Goal: Find specific page/section: Find specific page/section

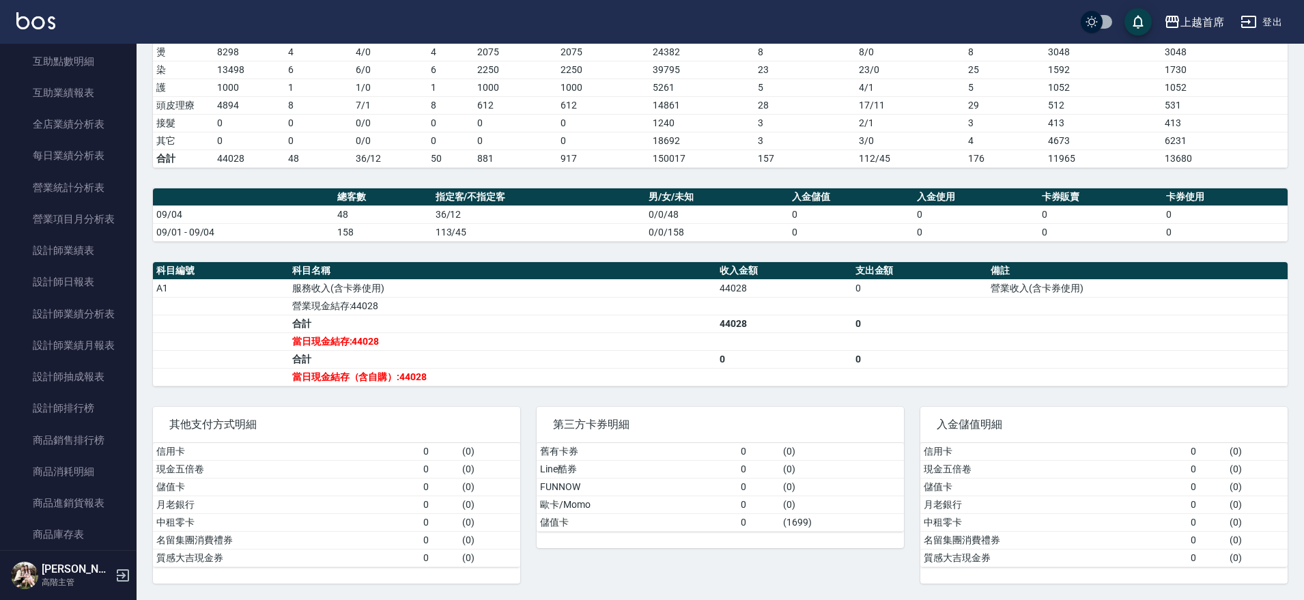
scroll to position [369, 0]
click at [68, 407] on link "設計師排行榜" at bounding box center [68, 405] width 126 height 31
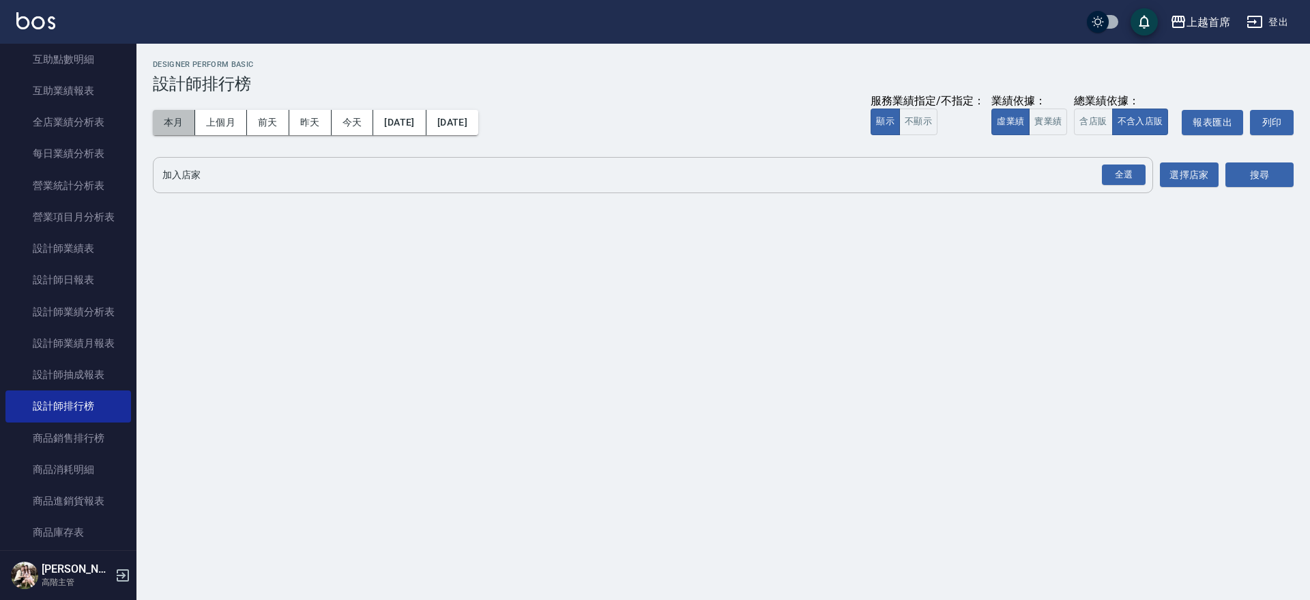
drag, startPoint x: 168, startPoint y: 130, endPoint x: 602, endPoint y: 161, distance: 435.2
click at [205, 130] on div "本月 上個月 [DATE] [DATE] [DATE] [DATE] [DATE]" at bounding box center [316, 122] width 326 height 25
click at [1044, 120] on button "實業績" at bounding box center [1048, 122] width 38 height 27
click at [1112, 171] on div "全選" at bounding box center [1124, 174] width 44 height 21
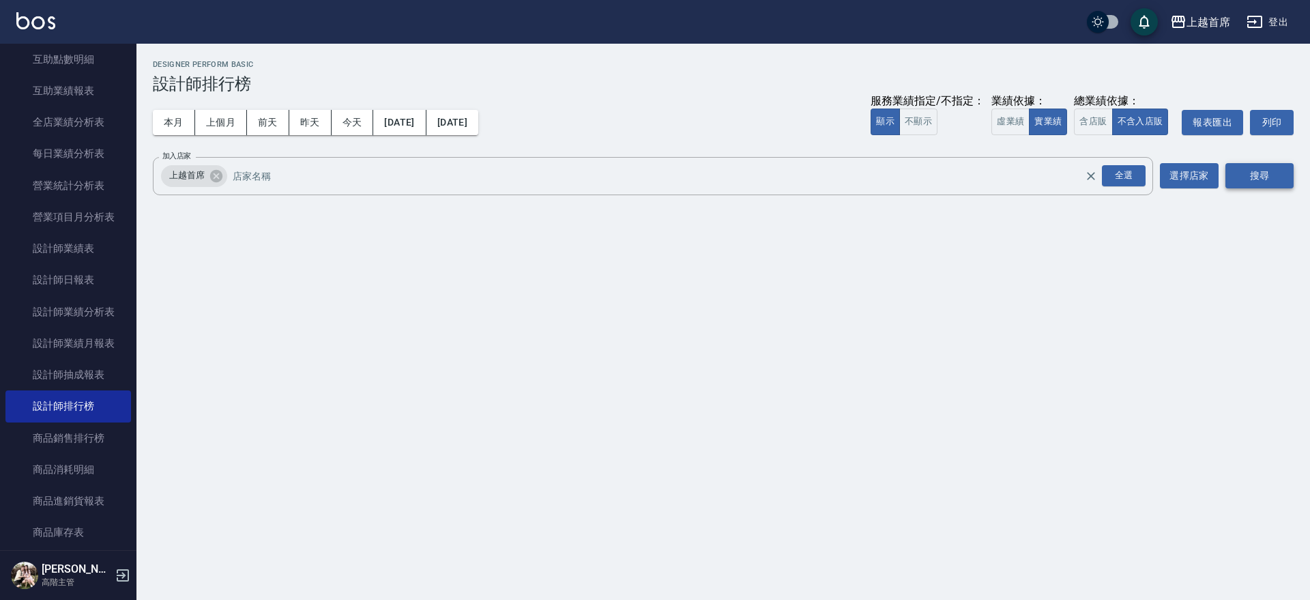
click at [1284, 171] on button "搜尋" at bounding box center [1260, 175] width 68 height 25
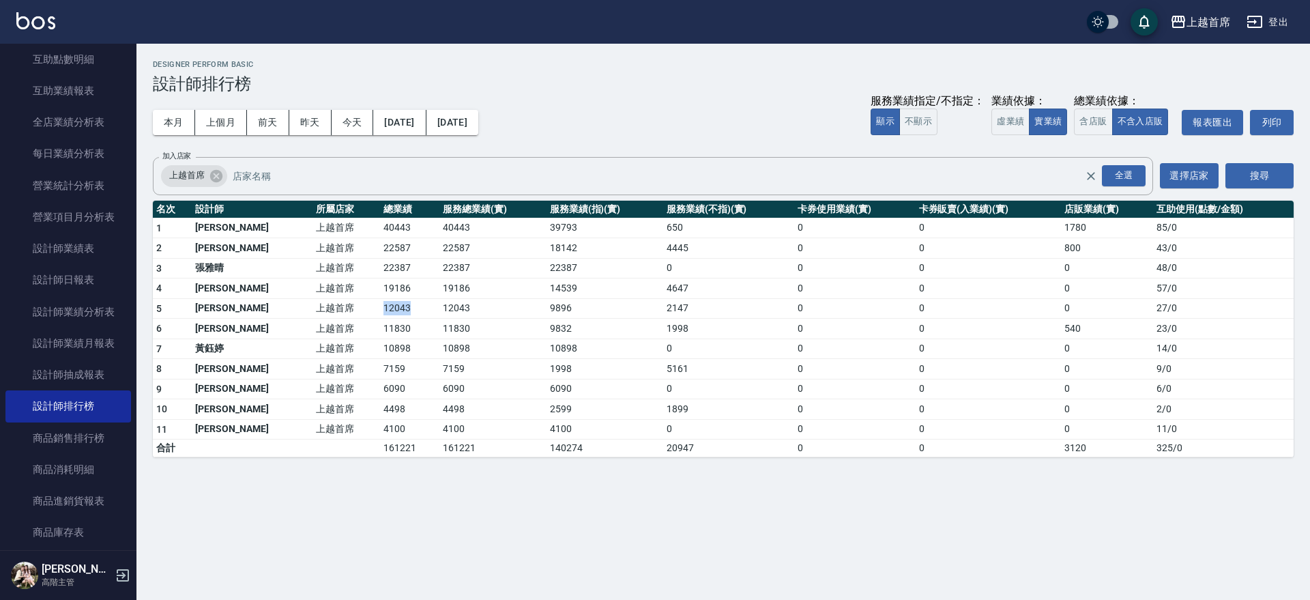
drag, startPoint x: 343, startPoint y: 304, endPoint x: 396, endPoint y: 306, distance: 52.6
click at [396, 306] on td "12043" at bounding box center [409, 308] width 59 height 20
click at [396, 308] on td "12043" at bounding box center [409, 308] width 59 height 20
